Goal: Information Seeking & Learning: Compare options

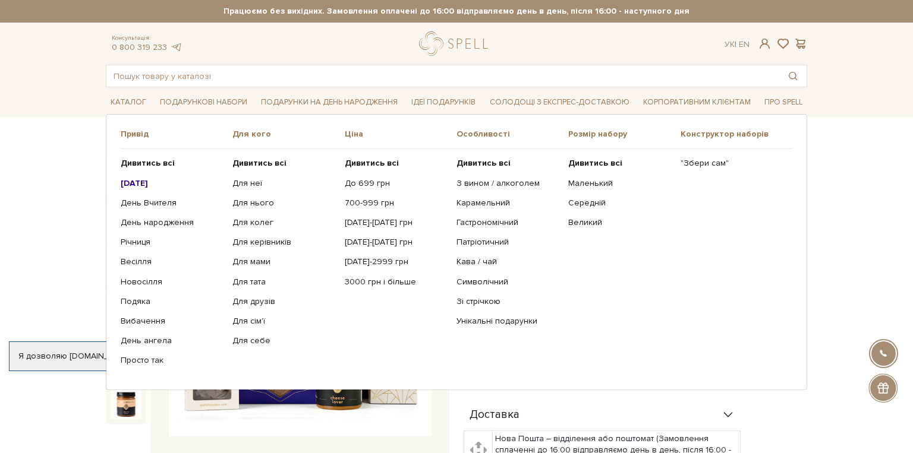
scroll to position [102, 0]
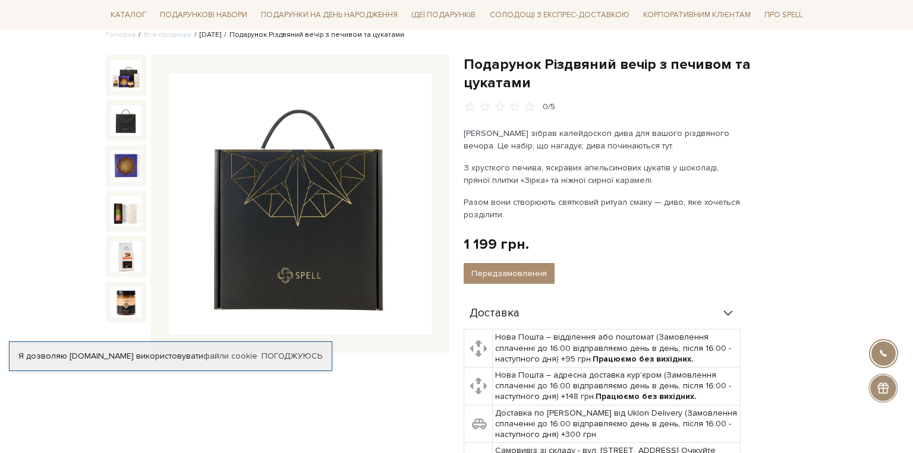
click at [221, 38] on link "Новий Рік 2026" at bounding box center [210, 34] width 21 height 9
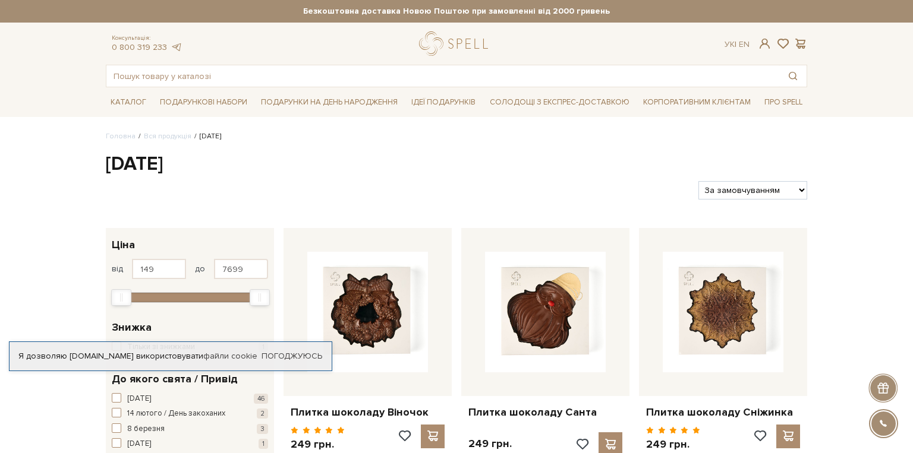
click at [802, 187] on select "За замовчуванням За Ціною (зростання) За Ціною (зменшення) Новинки За популярні…" at bounding box center [752, 190] width 109 height 18
click at [710, 130] on link "Брендовані подарунки" at bounding box center [701, 134] width 97 height 11
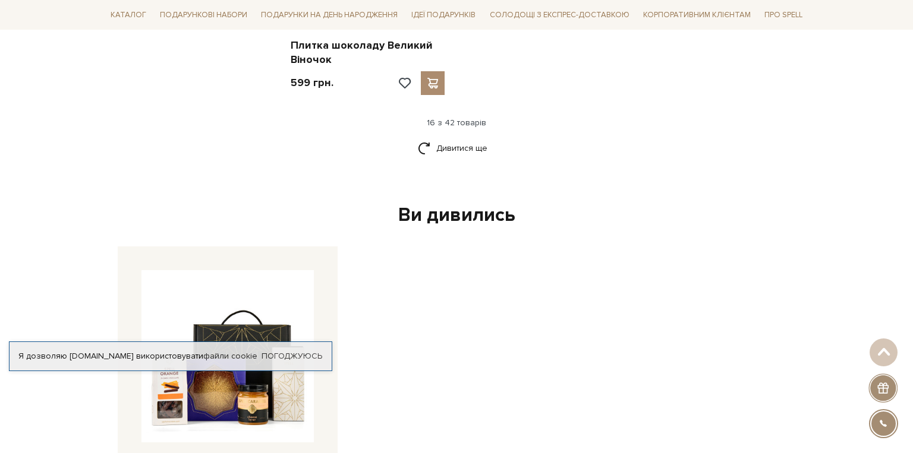
scroll to position [1613, 0]
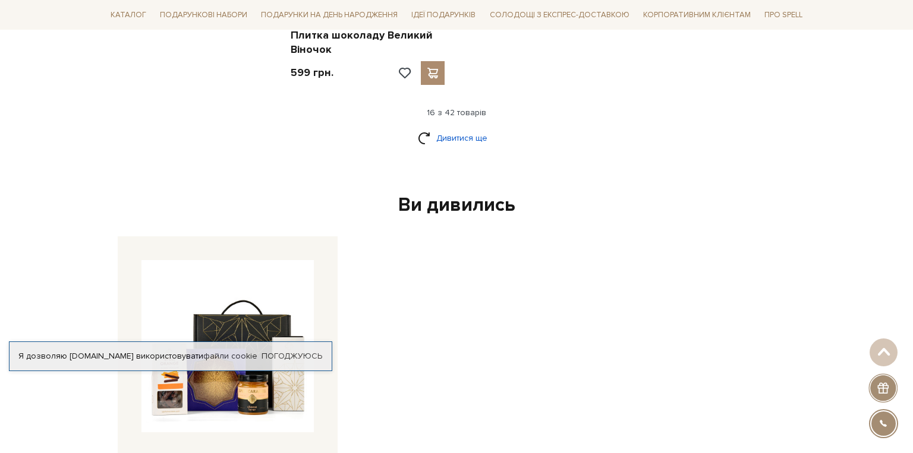
click at [465, 134] on link "Дивитися ще" at bounding box center [456, 138] width 77 height 21
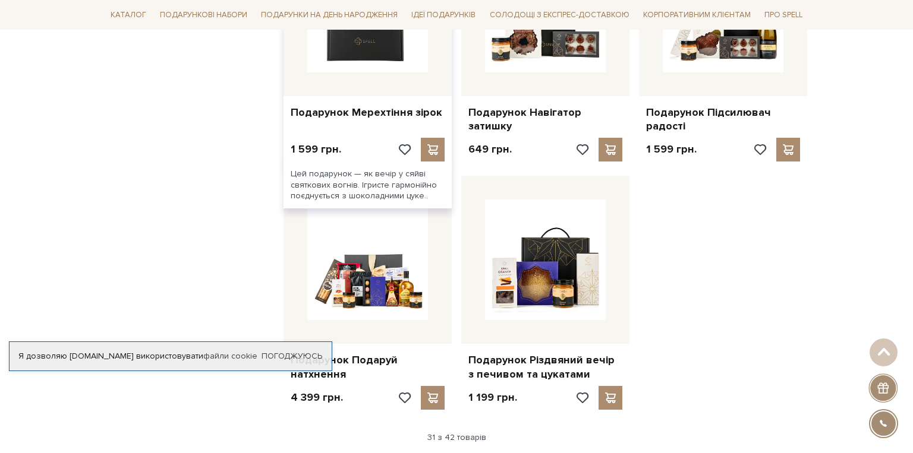
scroll to position [2532, 0]
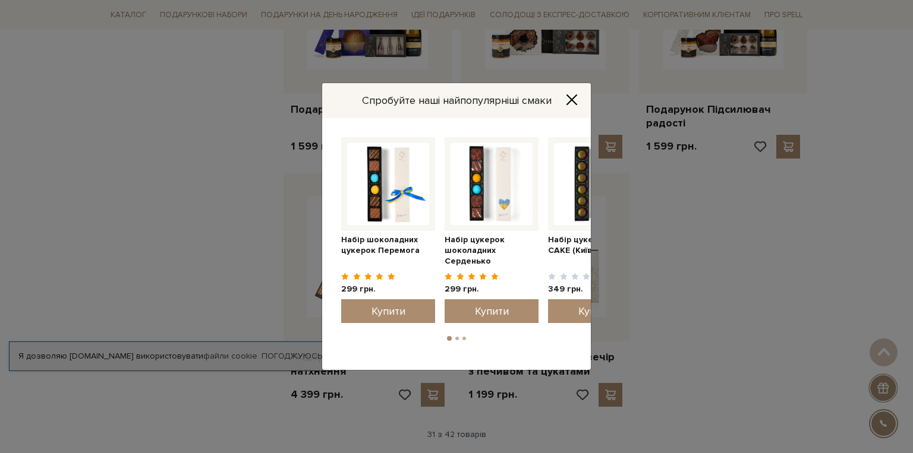
click at [583, 101] on div "Спробуйте наші найпопулярніші смаки" at bounding box center [456, 100] width 269 height 35
click at [576, 100] on icon "Close" at bounding box center [572, 100] width 12 height 12
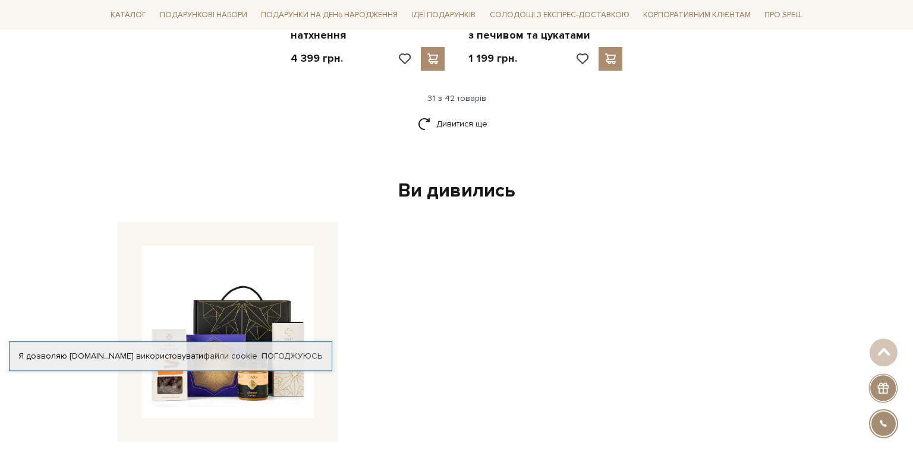
scroll to position [2699, 0]
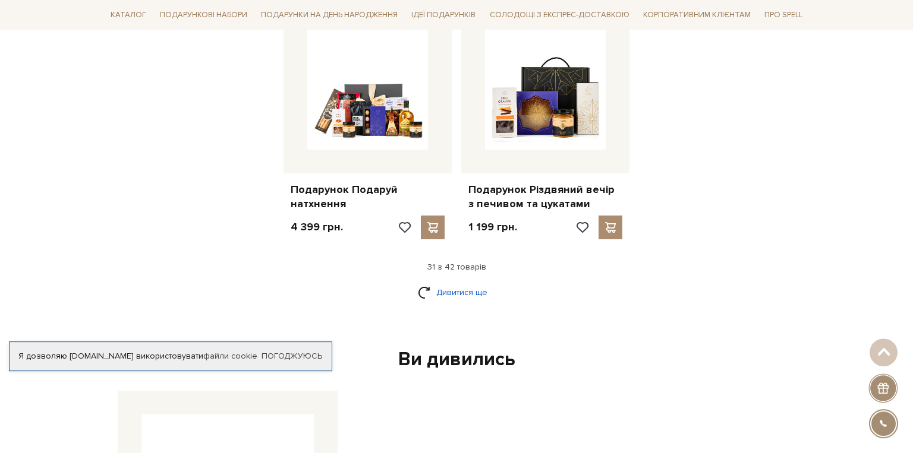
click at [453, 297] on link "Дивитися ще" at bounding box center [456, 292] width 77 height 21
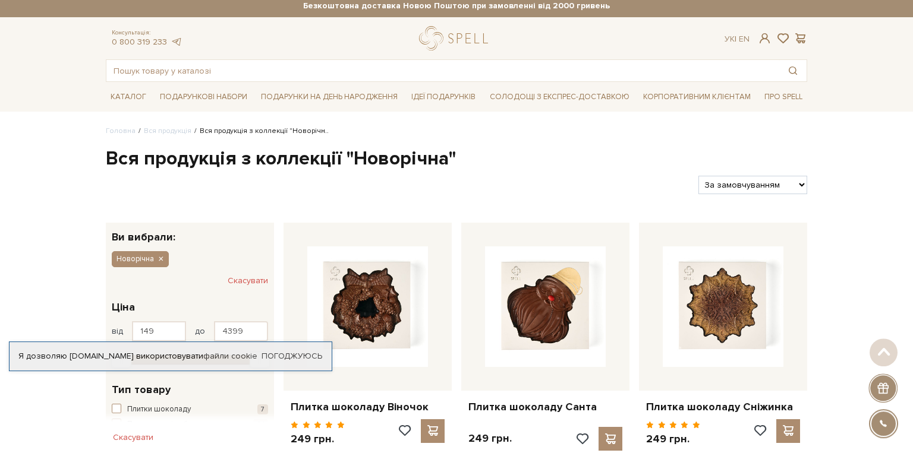
scroll to position [0, 0]
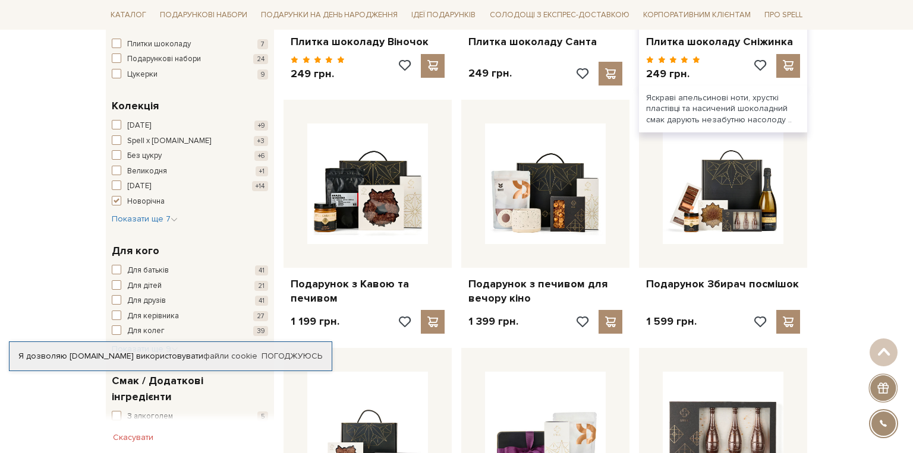
click at [705, 286] on link "Подарунок Збирач посмішок" at bounding box center [723, 284] width 154 height 14
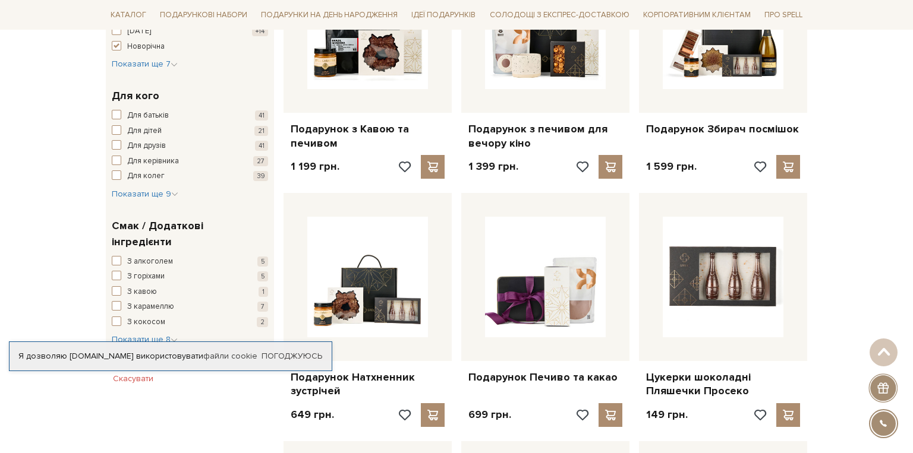
scroll to position [836, 0]
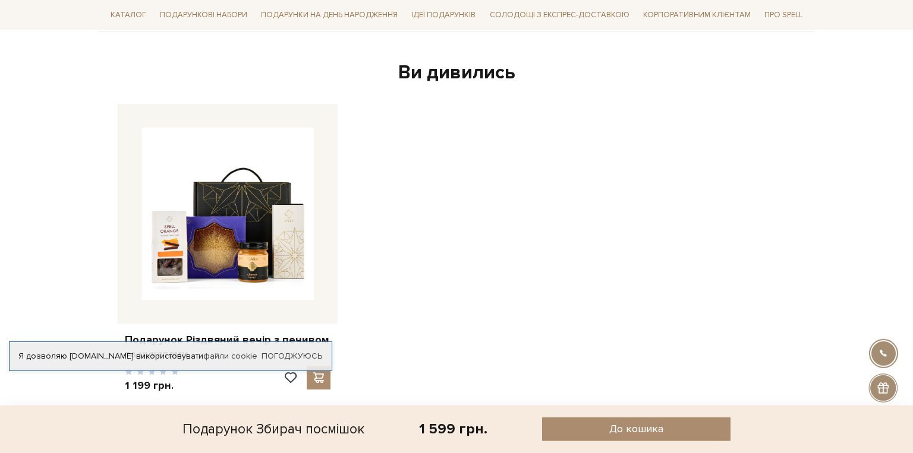
scroll to position [638, 0]
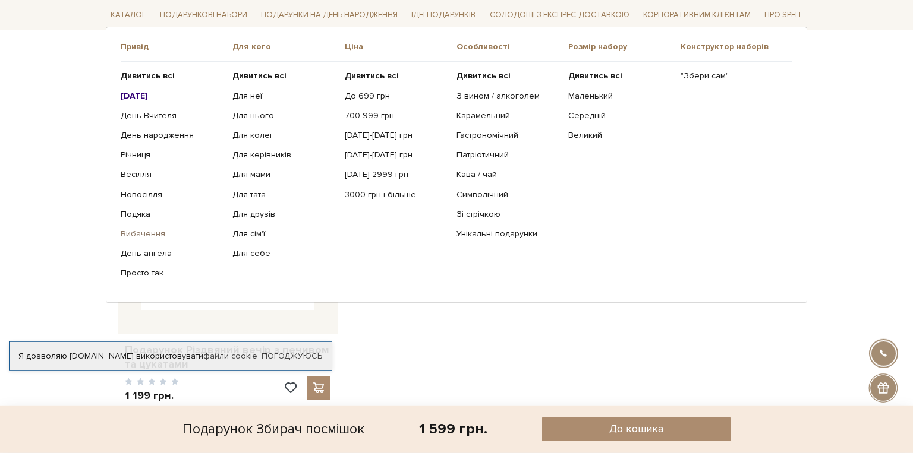
click at [143, 236] on link "Вибачення" at bounding box center [172, 234] width 103 height 11
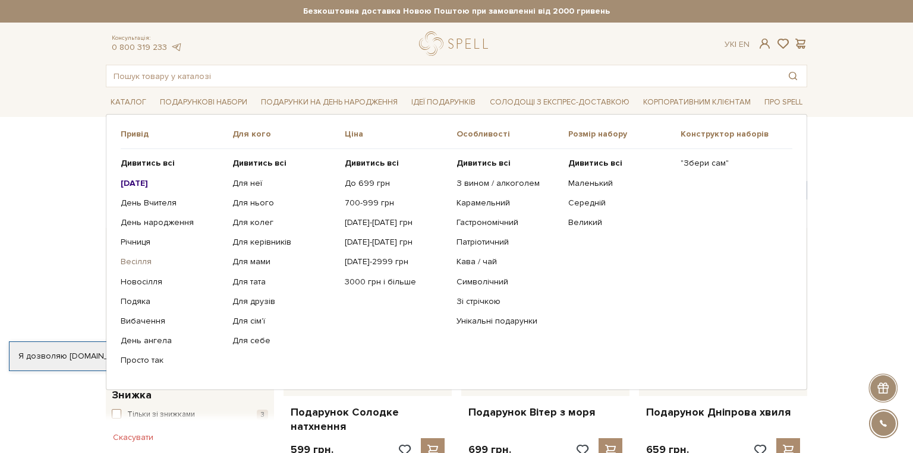
click at [134, 267] on link "Весілля" at bounding box center [172, 262] width 103 height 11
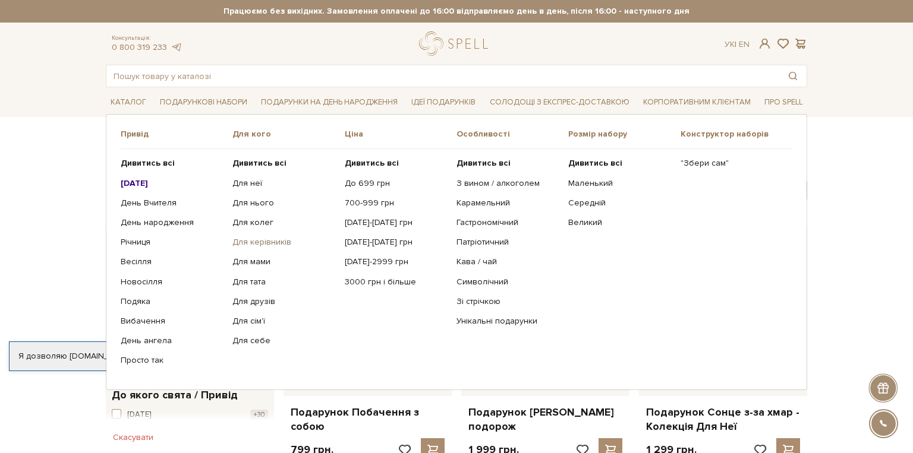
click at [260, 242] on link "Для керівників" at bounding box center [283, 242] width 103 height 11
